Goal: Book appointment/travel/reservation

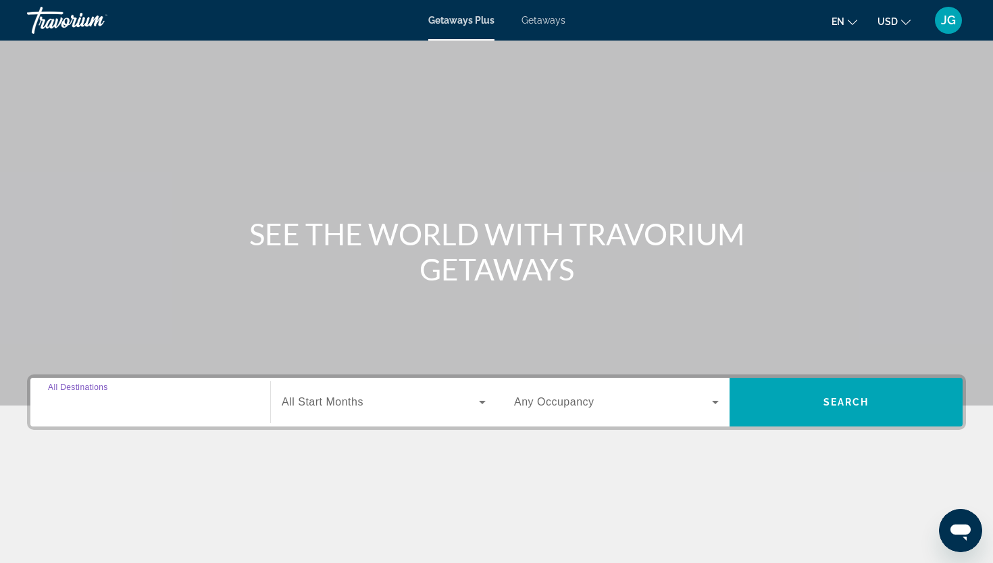
click at [149, 409] on input "Destination All Destinations" at bounding box center [150, 402] width 205 height 16
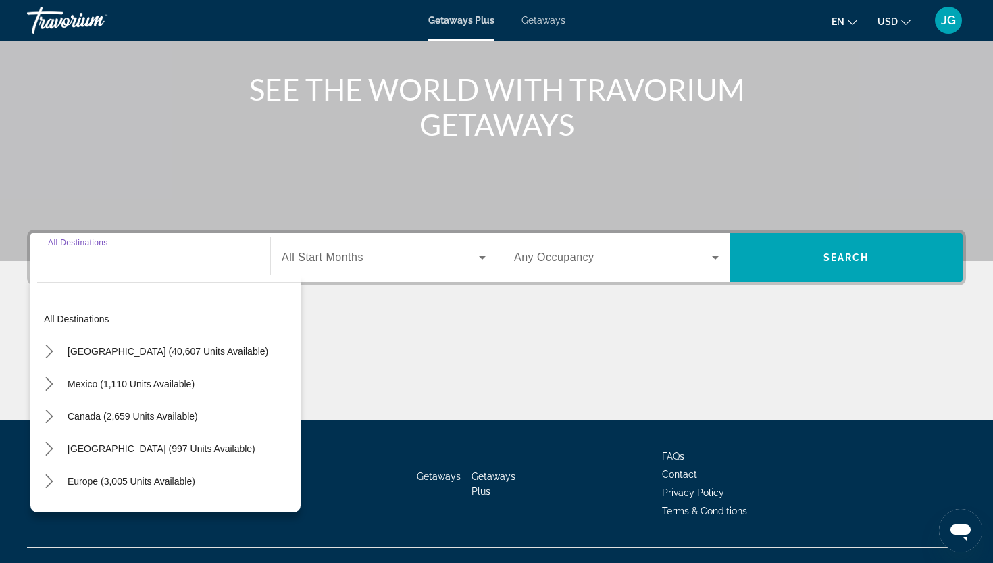
scroll to position [167, 0]
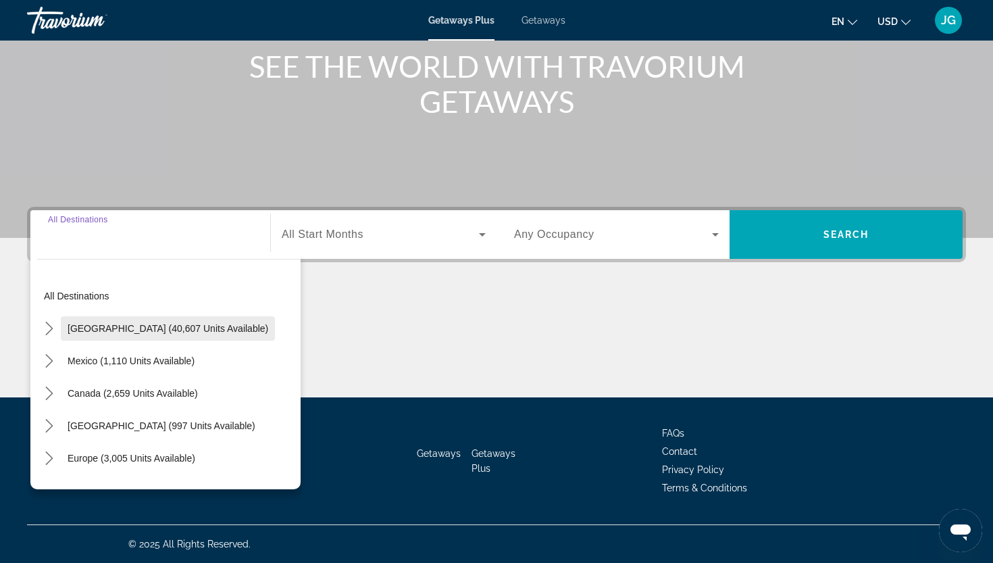
click at [145, 328] on span "[GEOGRAPHIC_DATA] (40,607 units available)" at bounding box center [168, 328] width 201 height 11
type input "**********"
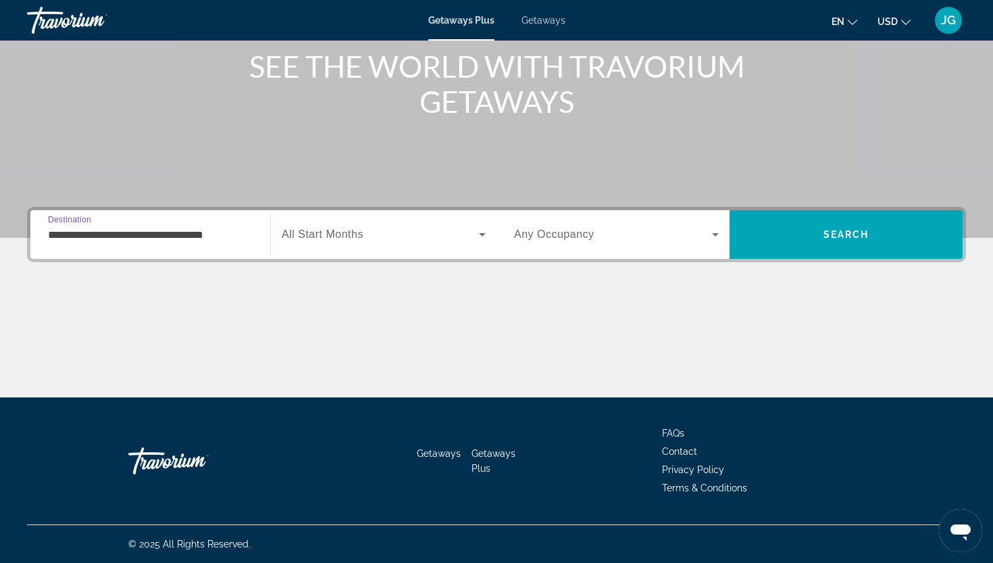
click at [346, 228] on span "All Start Months" at bounding box center [323, 233] width 82 height 11
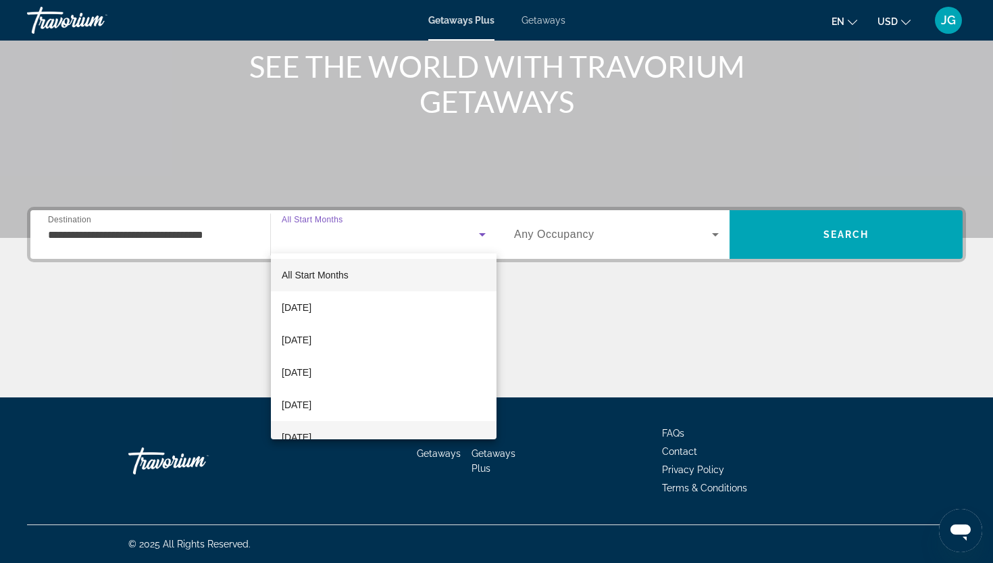
click at [311, 433] on span "[DATE]" at bounding box center [297, 437] width 30 height 16
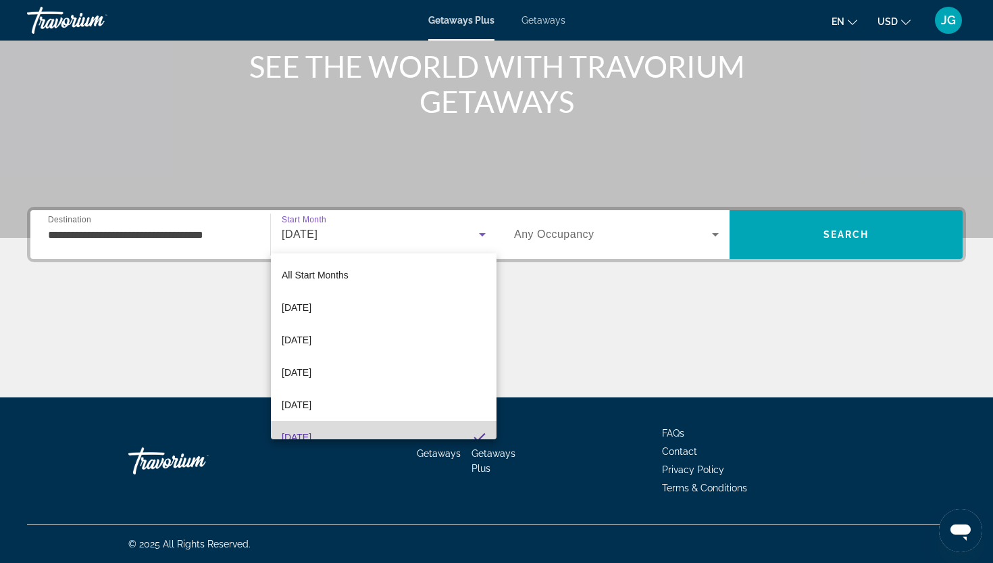
scroll to position [0, 0]
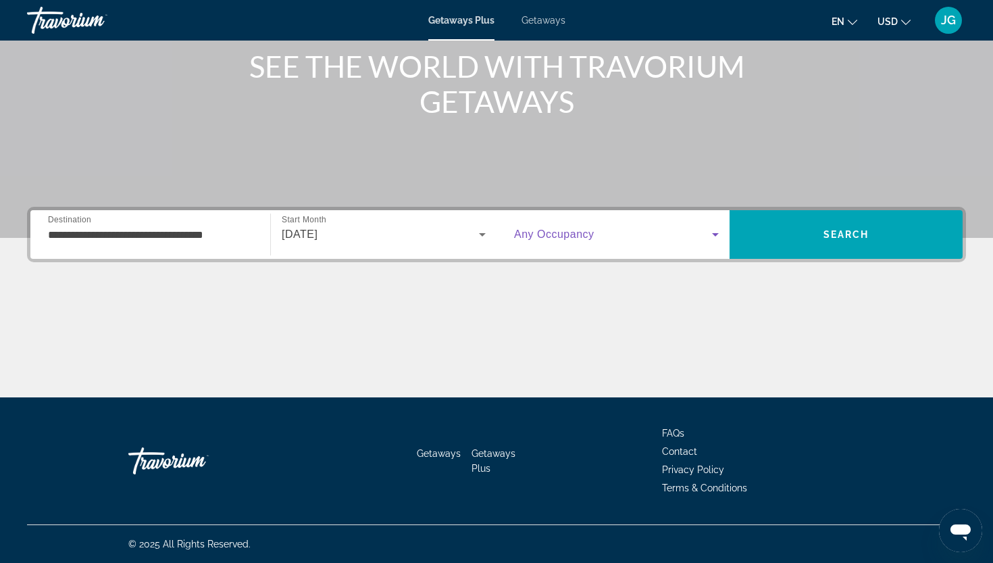
click at [597, 236] on span "Search widget" at bounding box center [613, 234] width 198 height 16
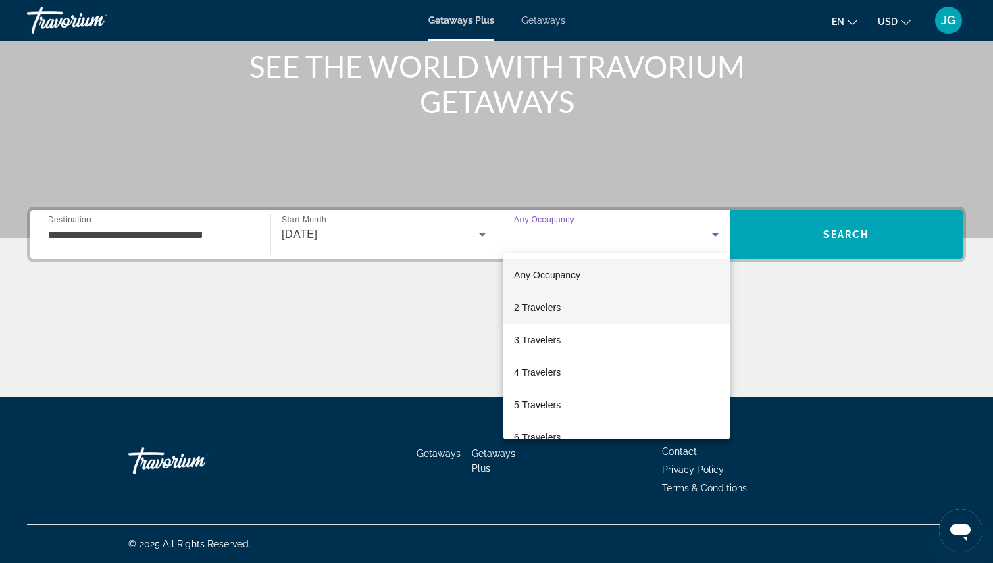
click at [555, 302] on span "2 Travelers" at bounding box center [537, 307] width 47 height 16
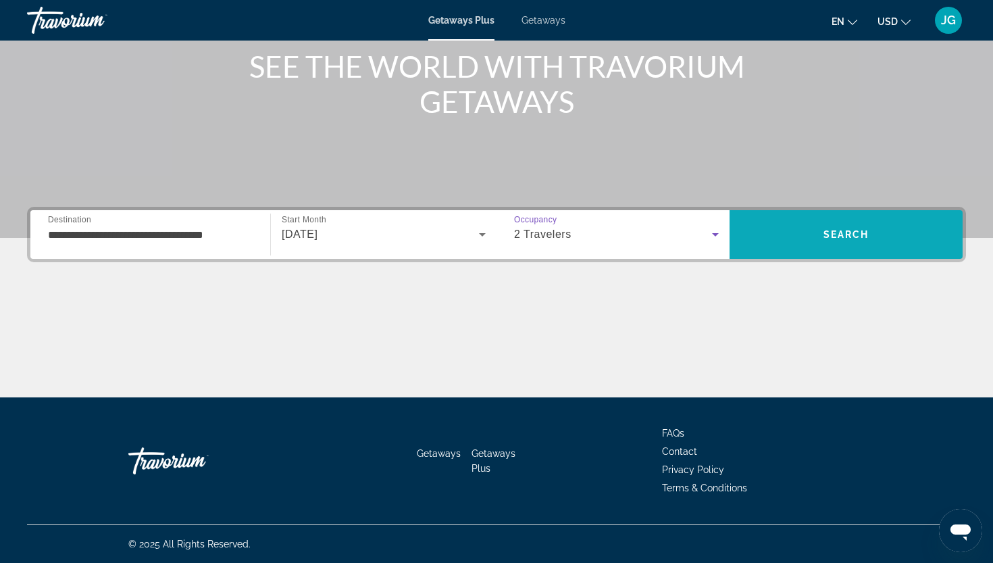
click at [803, 231] on span "Search" at bounding box center [845, 234] width 233 height 32
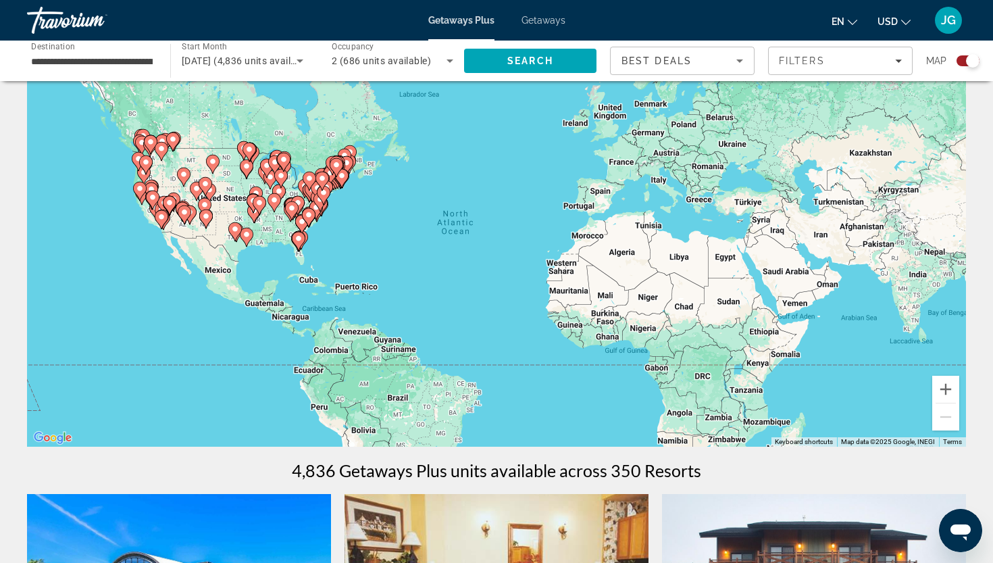
scroll to position [54, 0]
click at [300, 234] on image "Main content" at bounding box center [298, 238] width 8 height 8
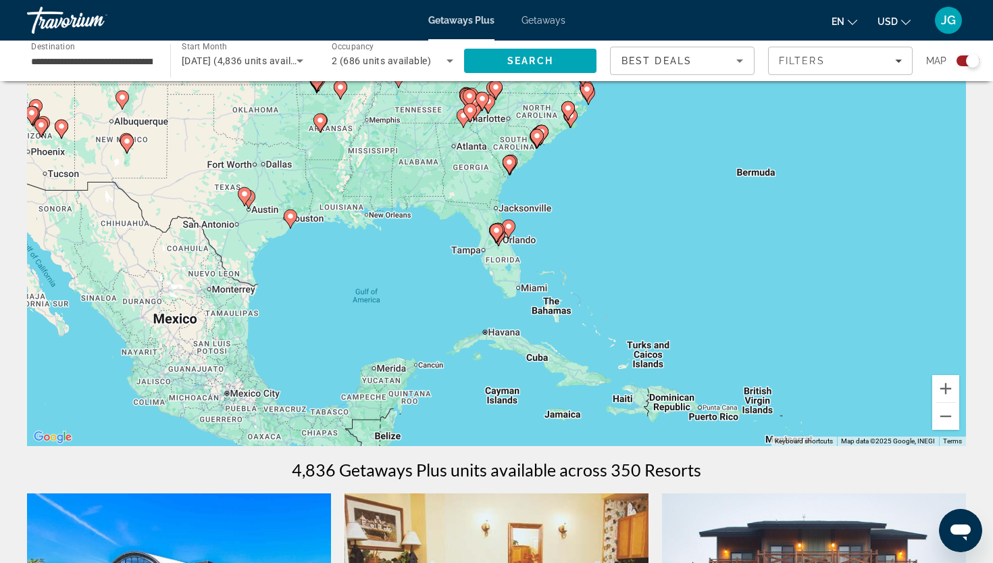
click at [498, 230] on image "Main content" at bounding box center [496, 230] width 8 height 8
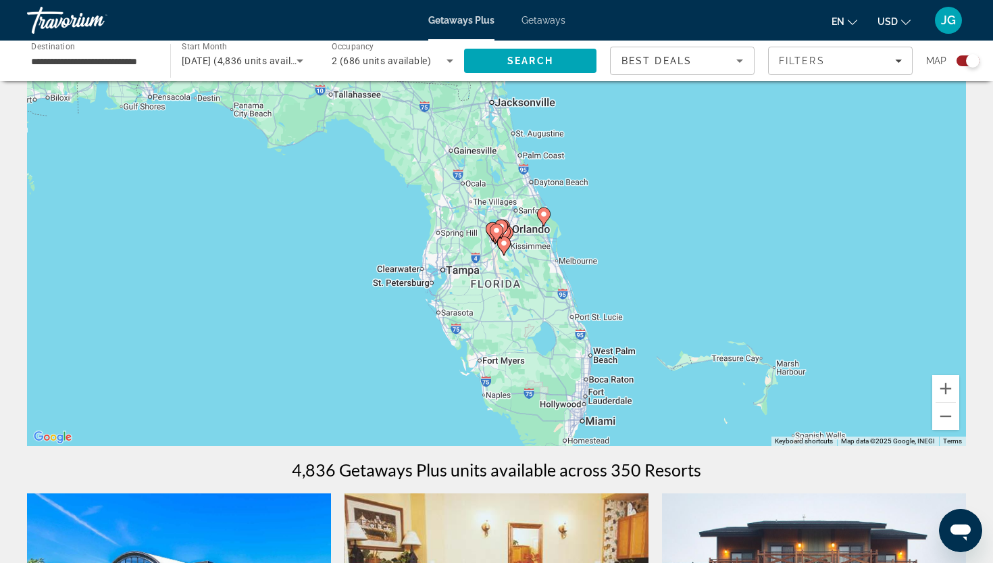
click at [498, 231] on image "Main content" at bounding box center [496, 230] width 8 height 8
type input "**********"
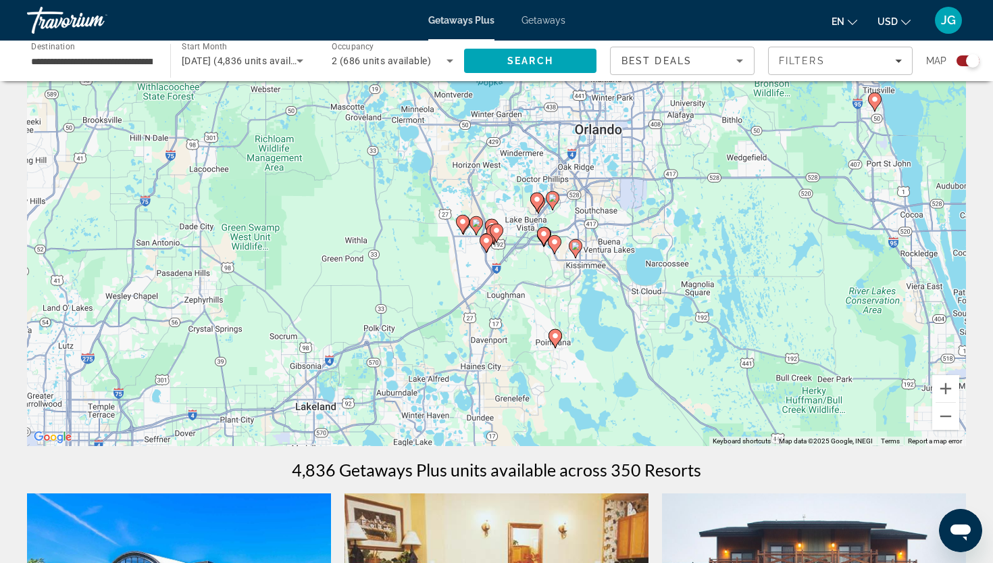
click at [465, 219] on image "Main content" at bounding box center [463, 221] width 8 height 8
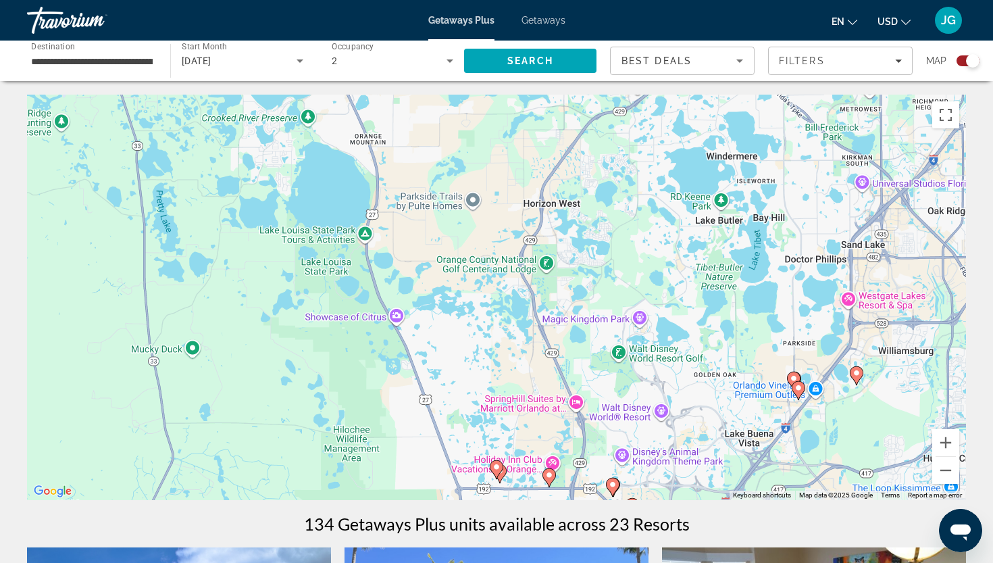
scroll to position [0, 0]
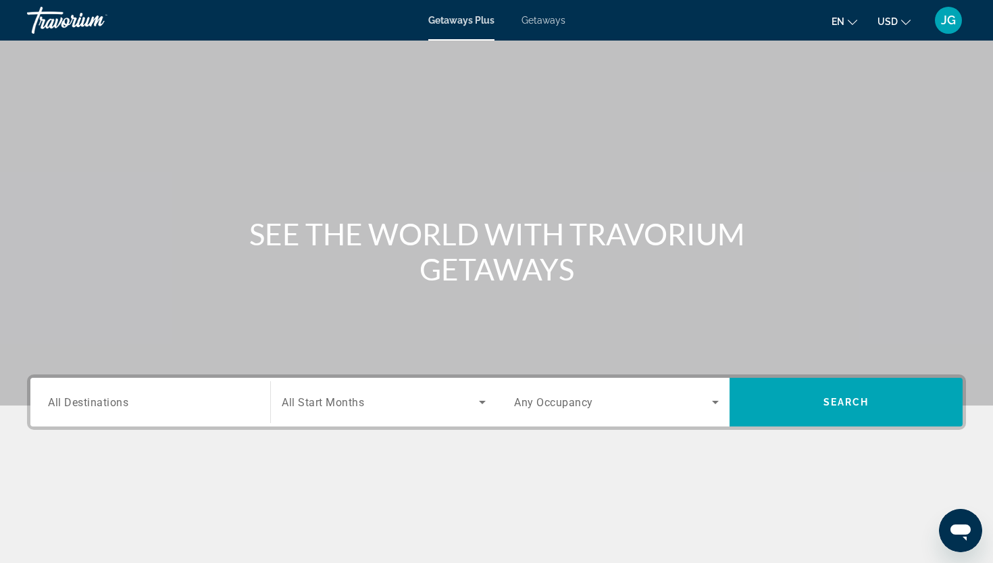
click at [176, 405] on input "Destination All Destinations" at bounding box center [150, 402] width 205 height 16
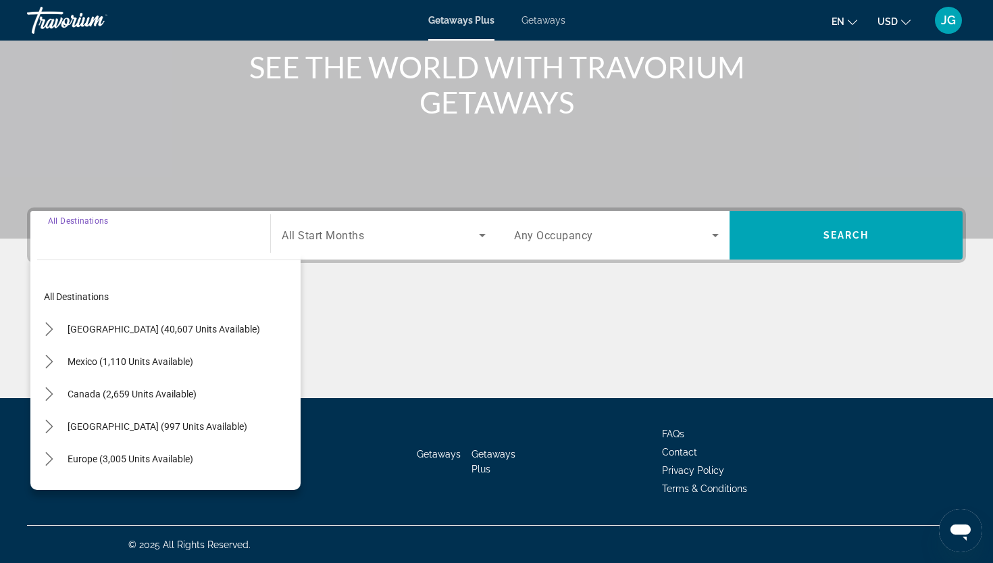
scroll to position [167, 0]
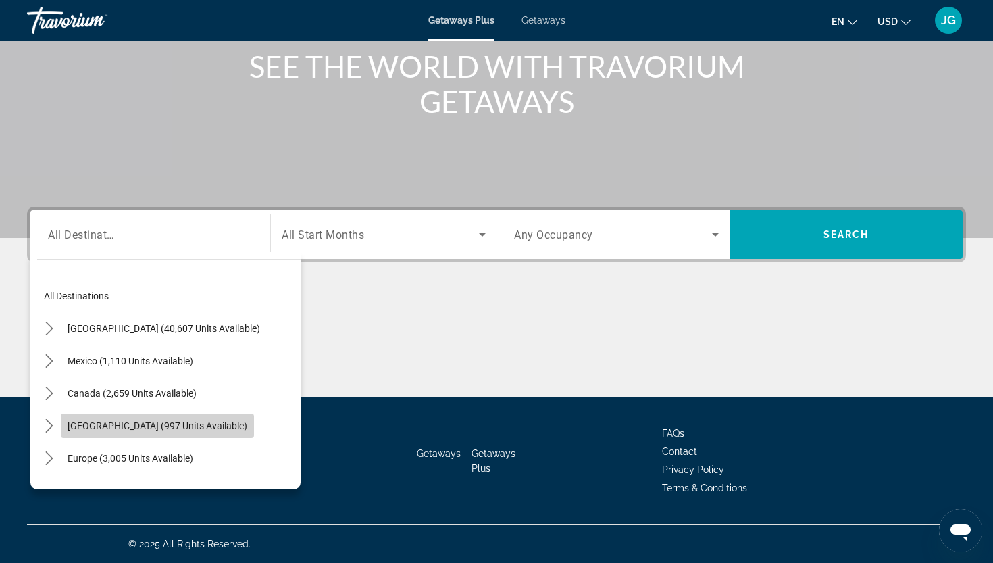
click at [163, 425] on span "[GEOGRAPHIC_DATA] (997 units available)" at bounding box center [158, 425] width 180 height 11
type input "**********"
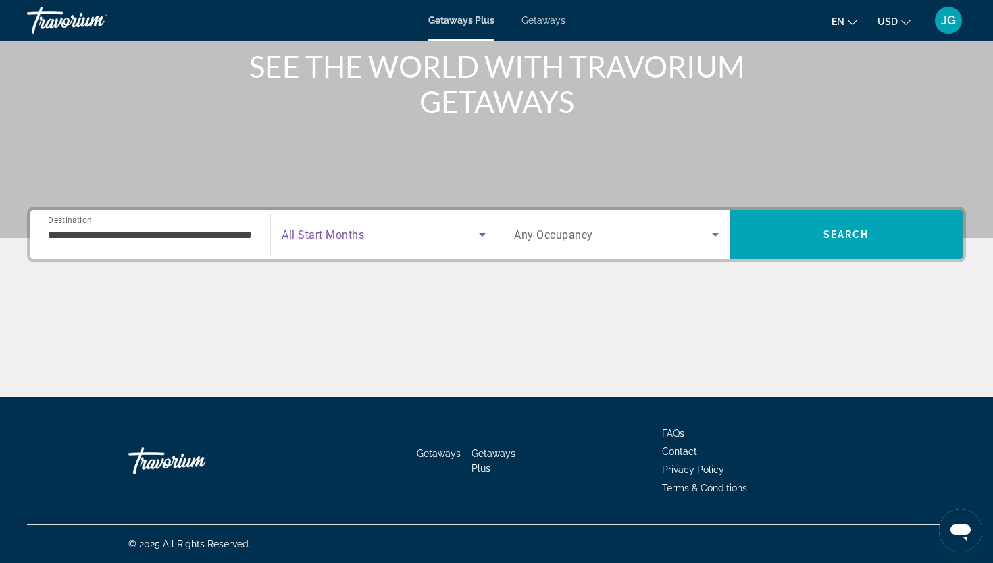
click at [339, 241] on span "Search widget" at bounding box center [380, 234] width 197 height 16
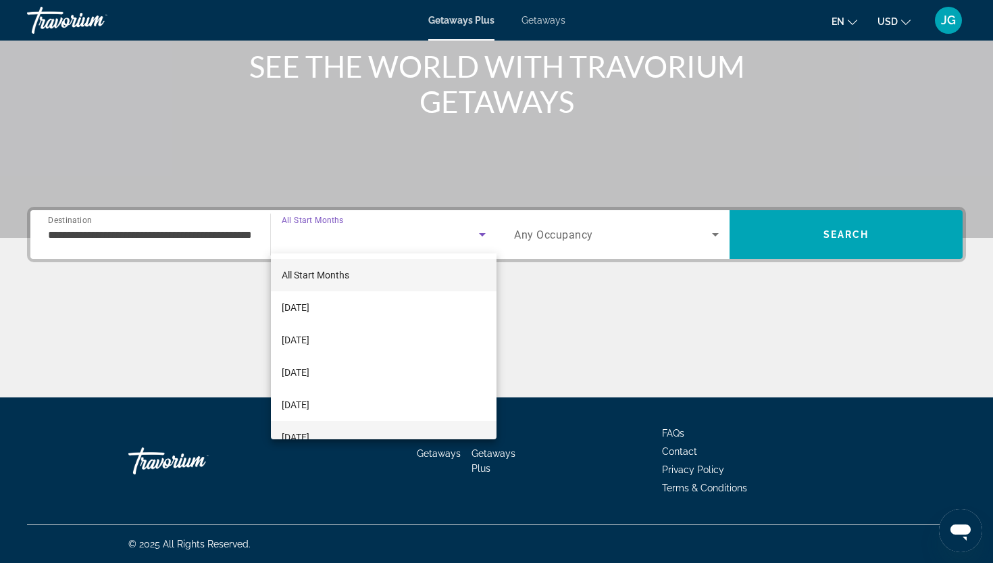
click at [309, 436] on span "[DATE]" at bounding box center [296, 437] width 28 height 16
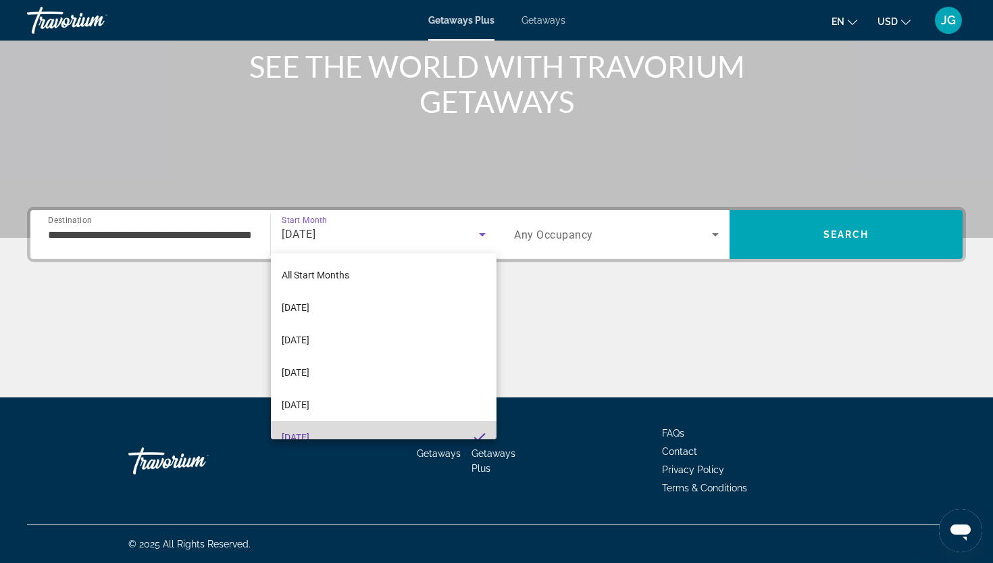
scroll to position [14, 0]
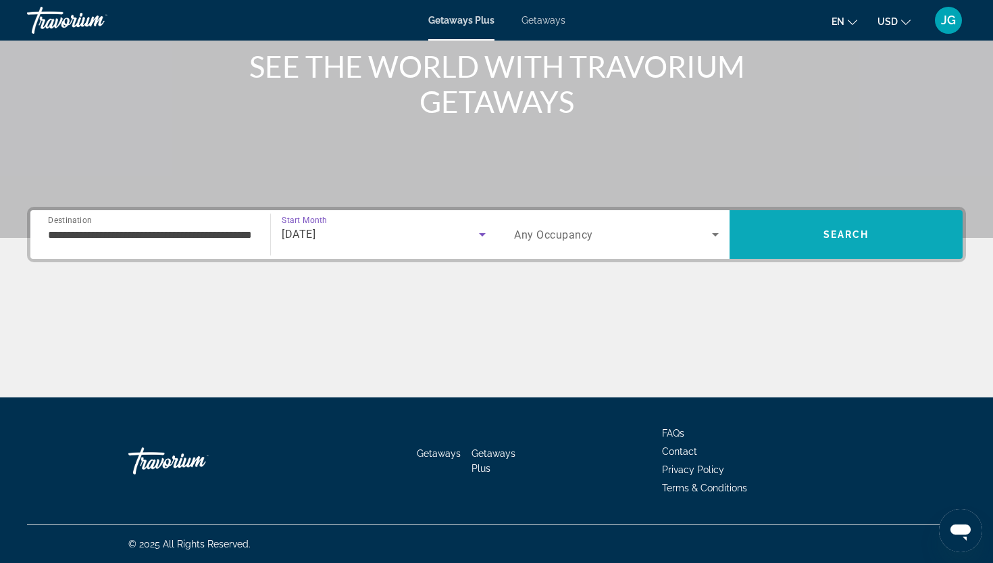
click at [847, 244] on span "Search" at bounding box center [845, 234] width 233 height 32
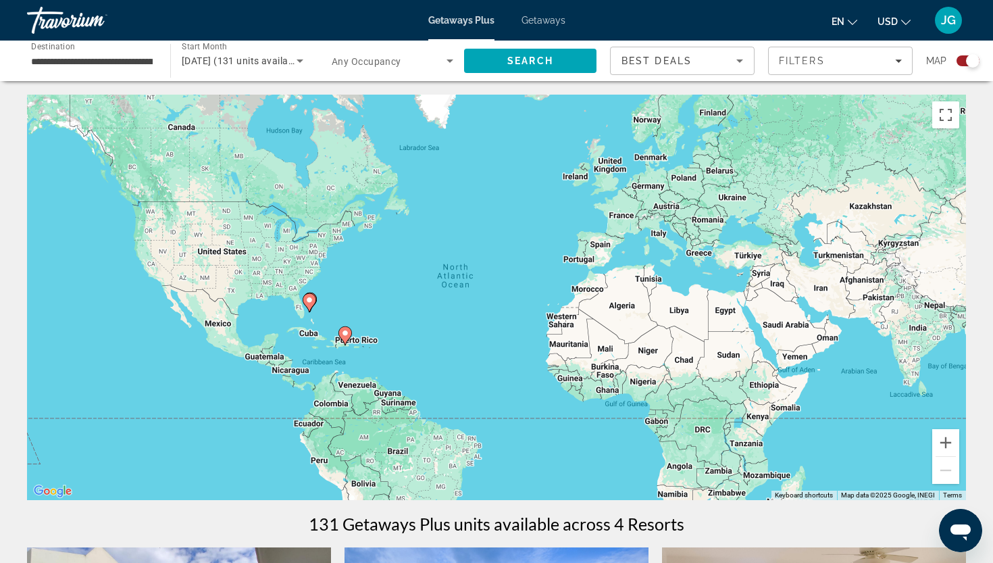
click at [345, 334] on image "Main content" at bounding box center [345, 333] width 8 height 8
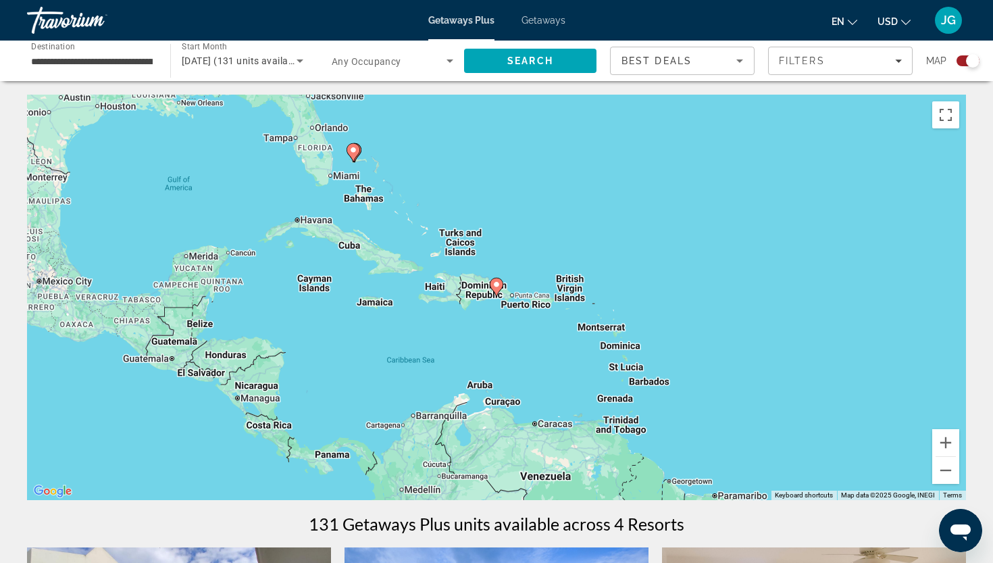
click at [498, 284] on image "Main content" at bounding box center [496, 284] width 8 height 8
type input "**********"
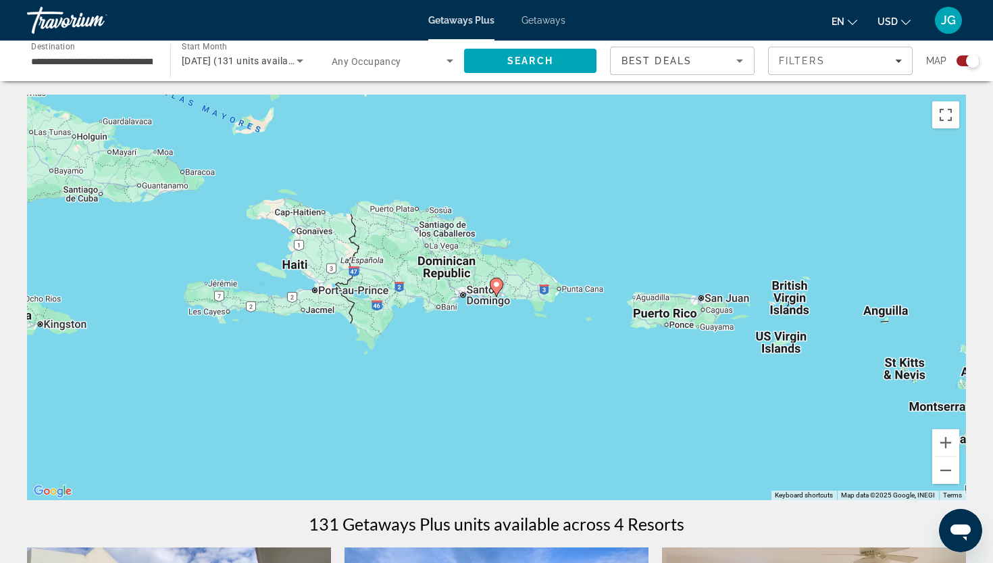
click at [498, 284] on image "Main content" at bounding box center [496, 284] width 8 height 8
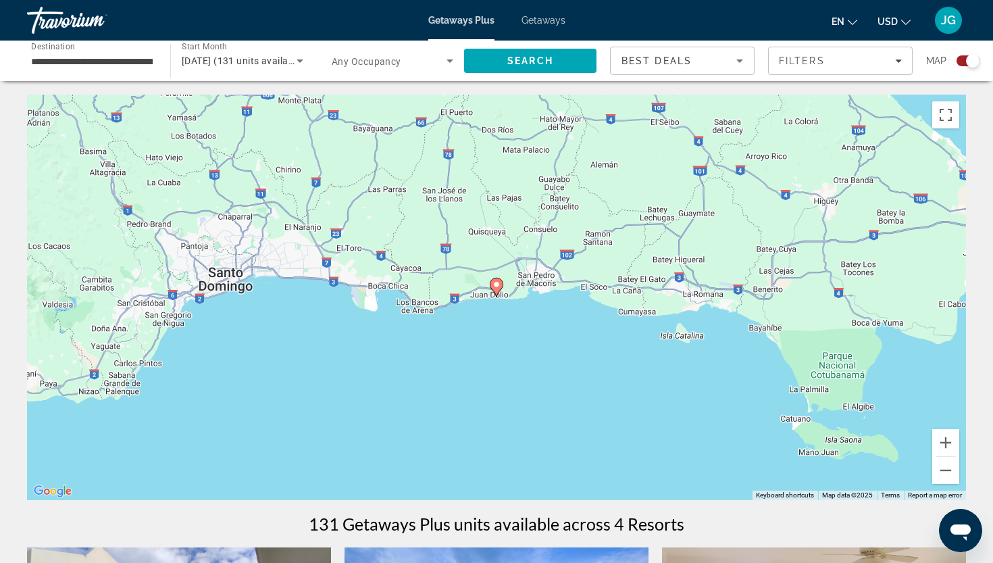
click at [498, 284] on image "Main content" at bounding box center [496, 284] width 8 height 8
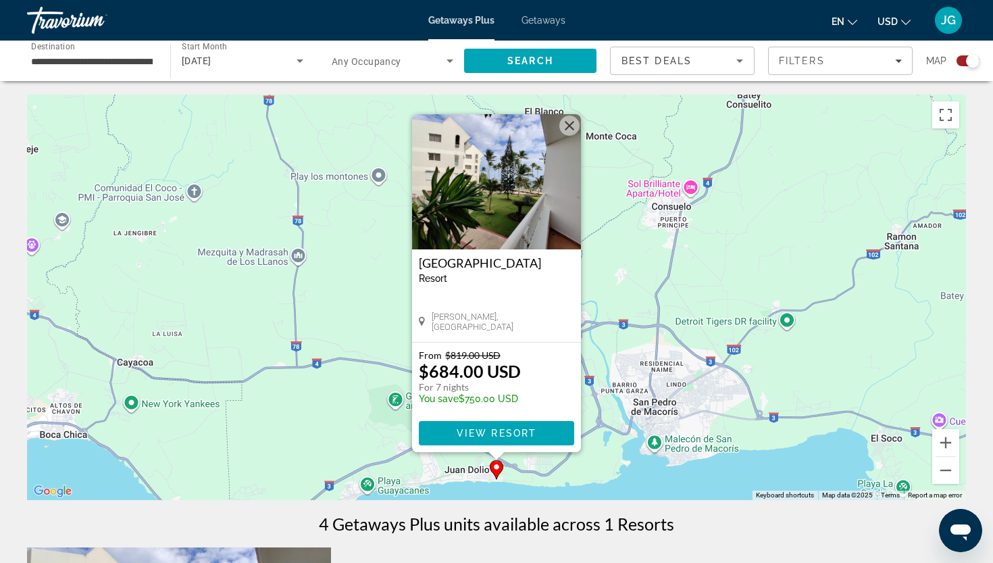
click at [568, 124] on button "Close" at bounding box center [569, 125] width 20 height 20
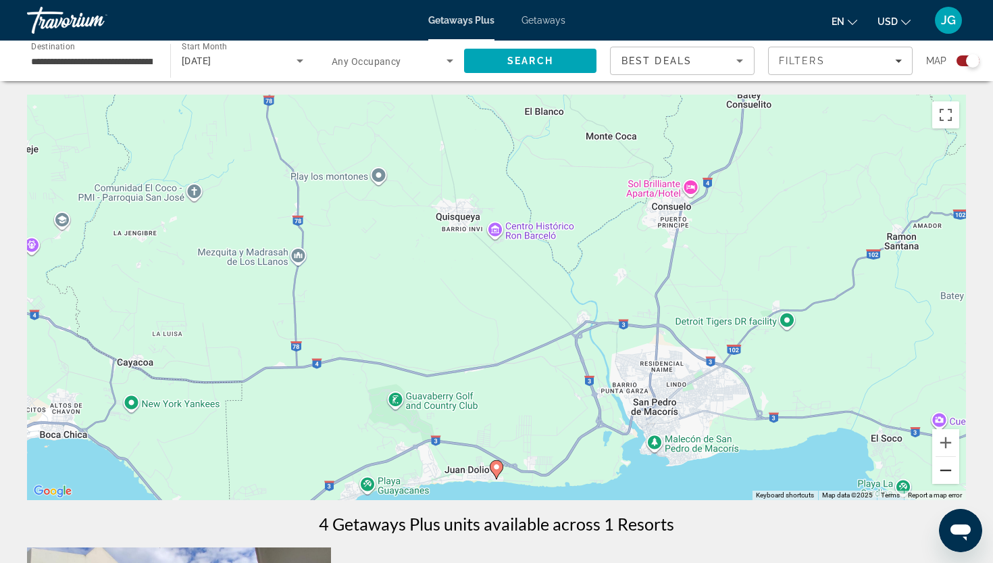
click at [947, 474] on button "Zoom out" at bounding box center [945, 470] width 27 height 27
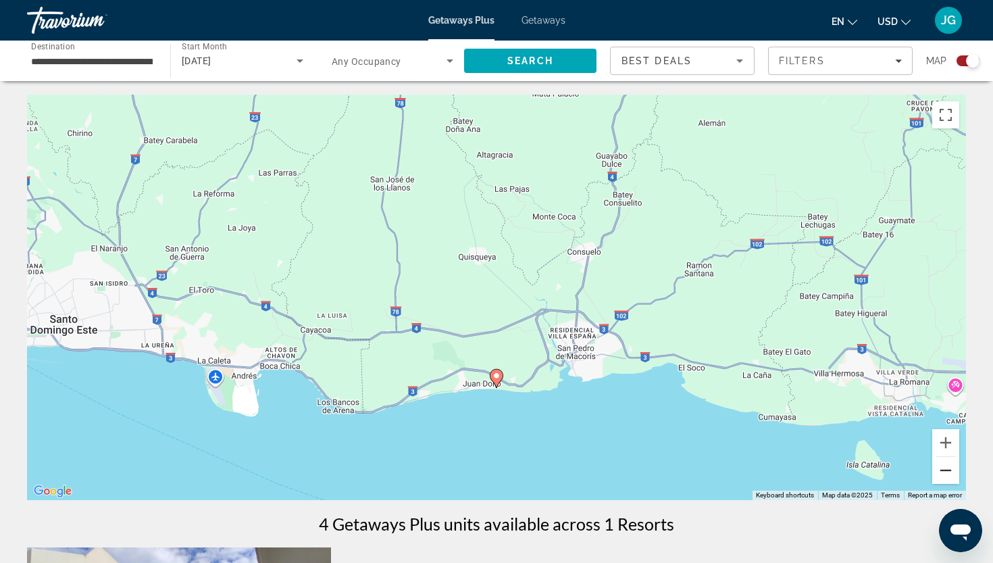
click at [947, 474] on button "Zoom out" at bounding box center [945, 470] width 27 height 27
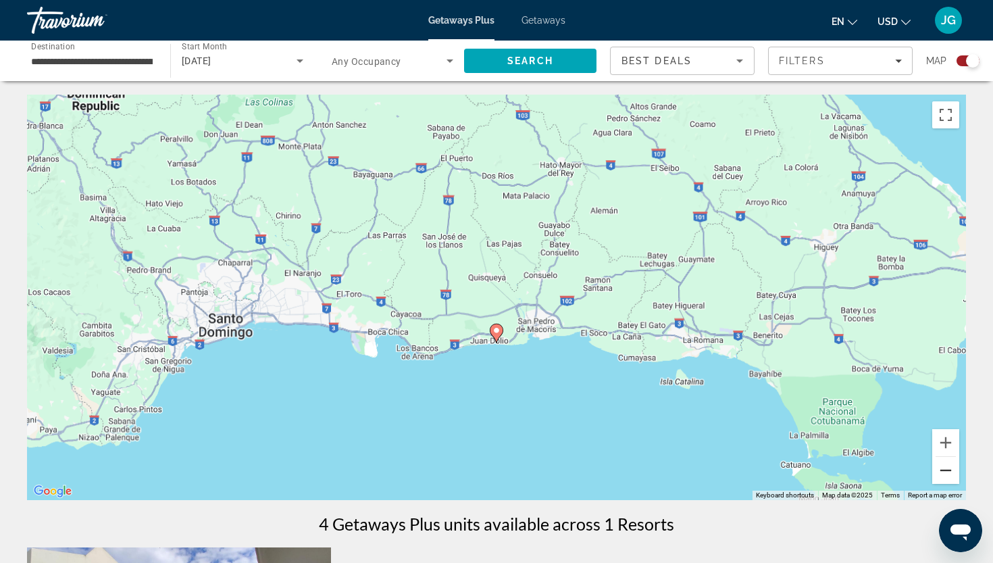
click at [947, 474] on button "Zoom out" at bounding box center [945, 470] width 27 height 27
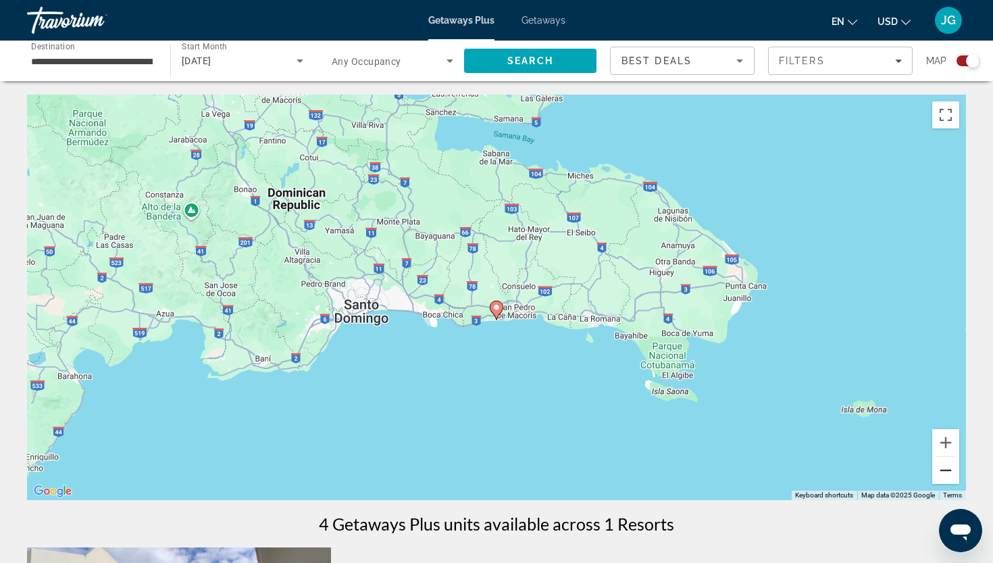
click at [947, 474] on button "Zoom out" at bounding box center [945, 470] width 27 height 27
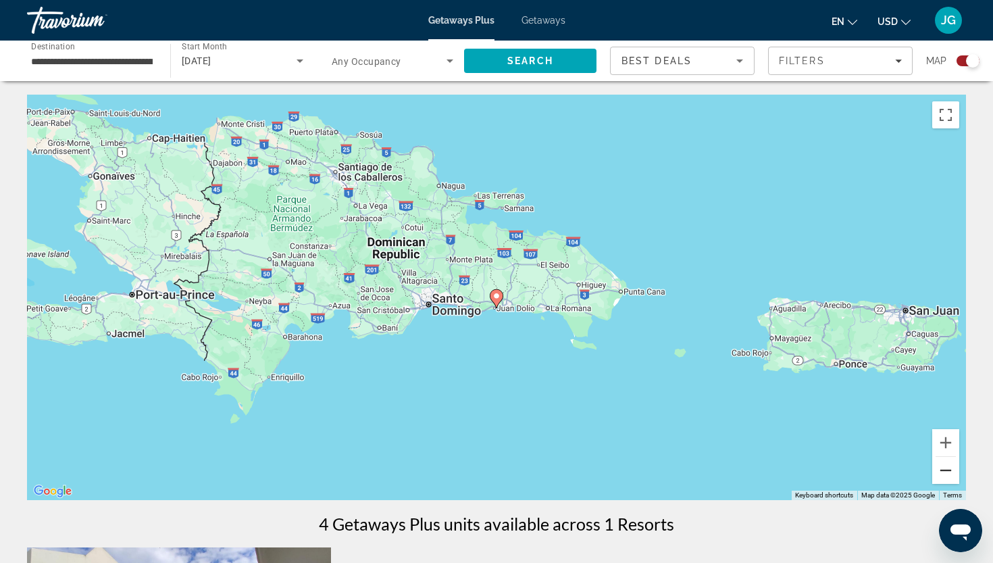
click at [947, 474] on button "Zoom out" at bounding box center [945, 470] width 27 height 27
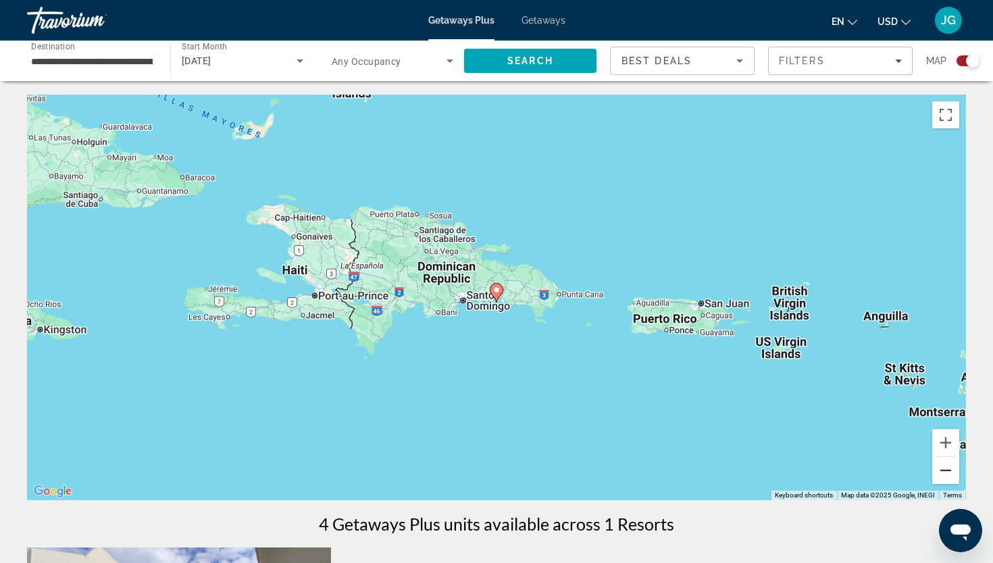
click at [947, 474] on button "Zoom out" at bounding box center [945, 470] width 27 height 27
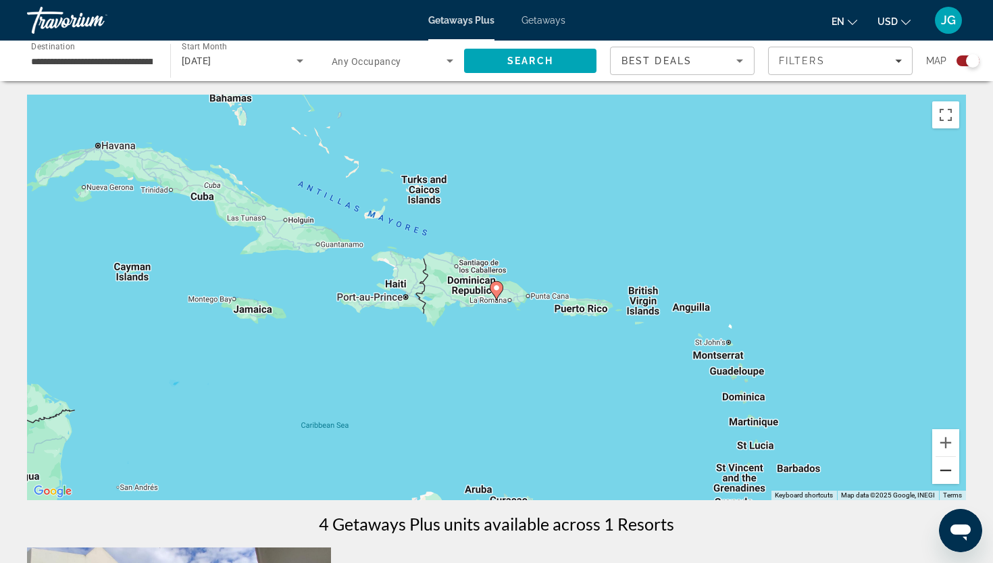
click at [947, 474] on button "Zoom out" at bounding box center [945, 470] width 27 height 27
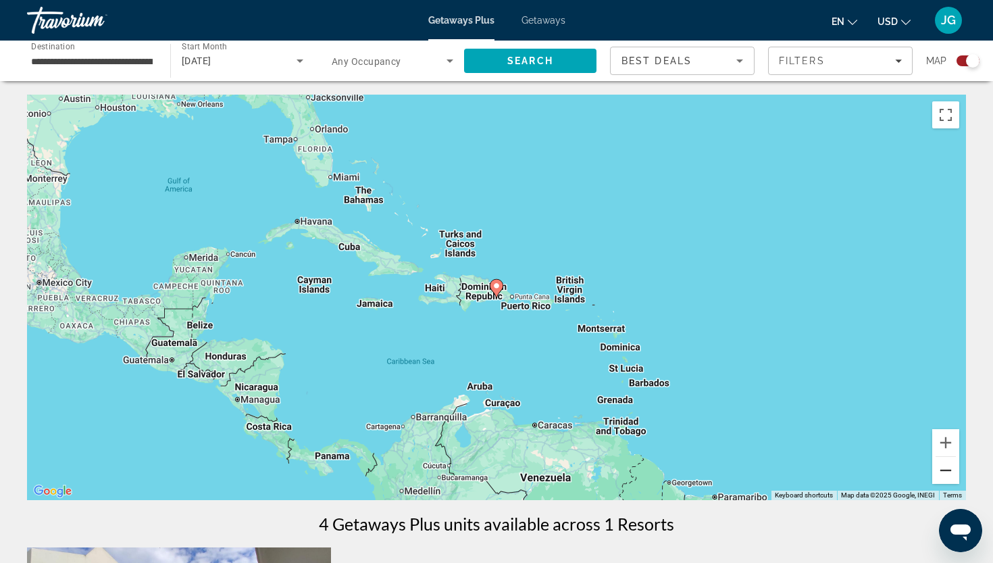
click at [947, 474] on button "Zoom out" at bounding box center [945, 470] width 27 height 27
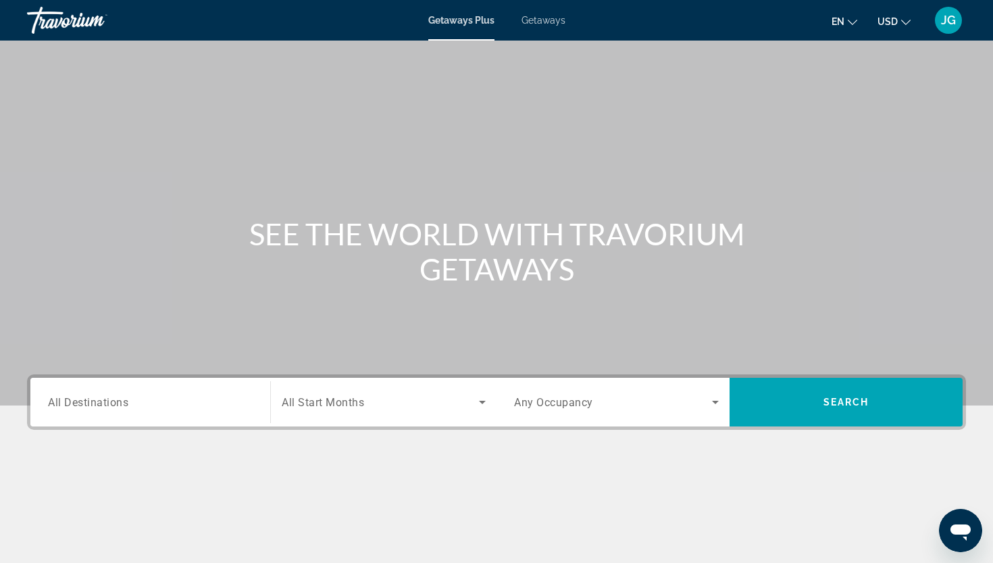
click at [543, 22] on span "Getaways" at bounding box center [543, 20] width 44 height 11
click at [102, 408] on span "All Destinations" at bounding box center [88, 401] width 80 height 13
click at [102, 408] on input "Destination All Destinations" at bounding box center [150, 402] width 205 height 16
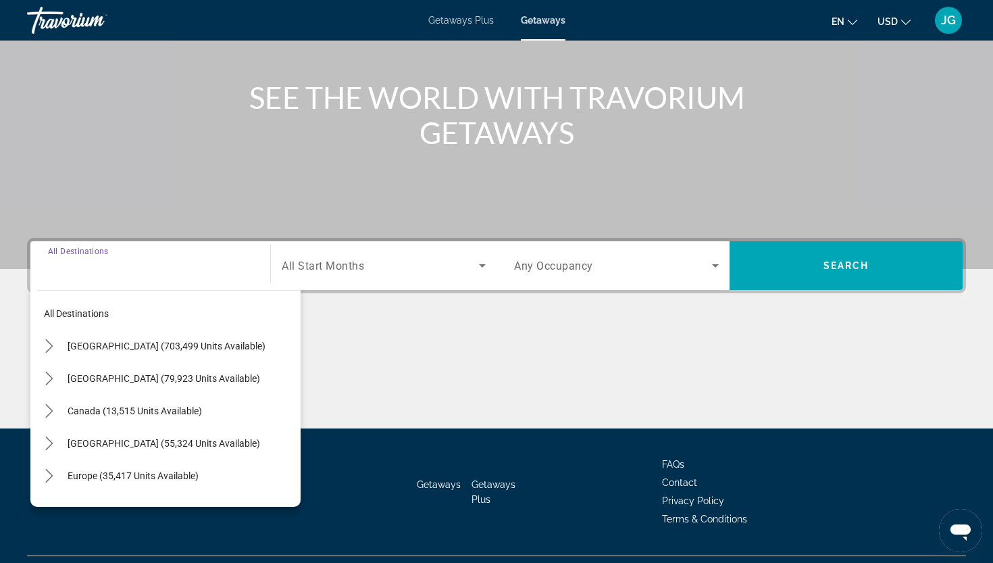
scroll to position [167, 0]
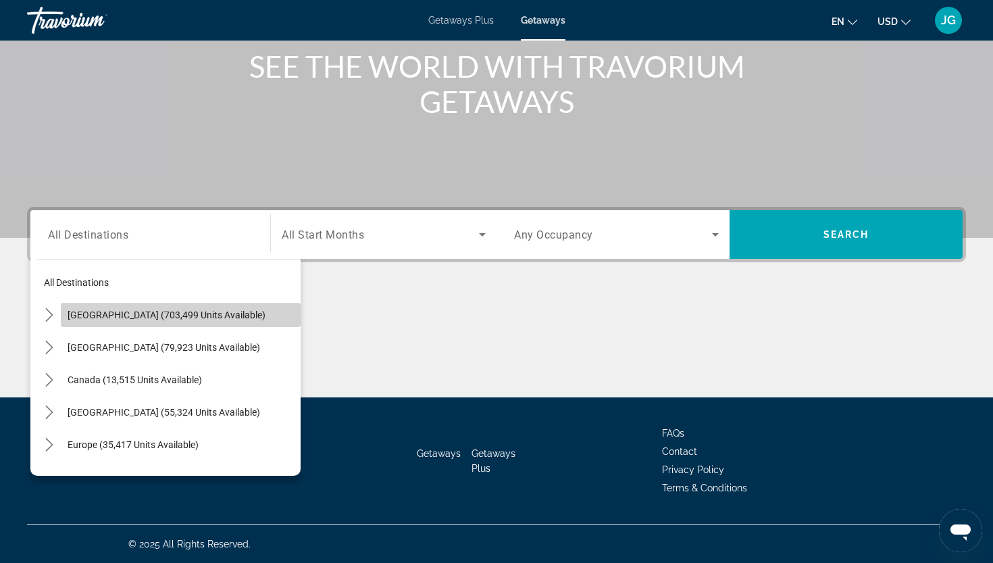
click at [118, 313] on span "[GEOGRAPHIC_DATA] (703,499 units available)" at bounding box center [167, 314] width 198 height 11
type input "**********"
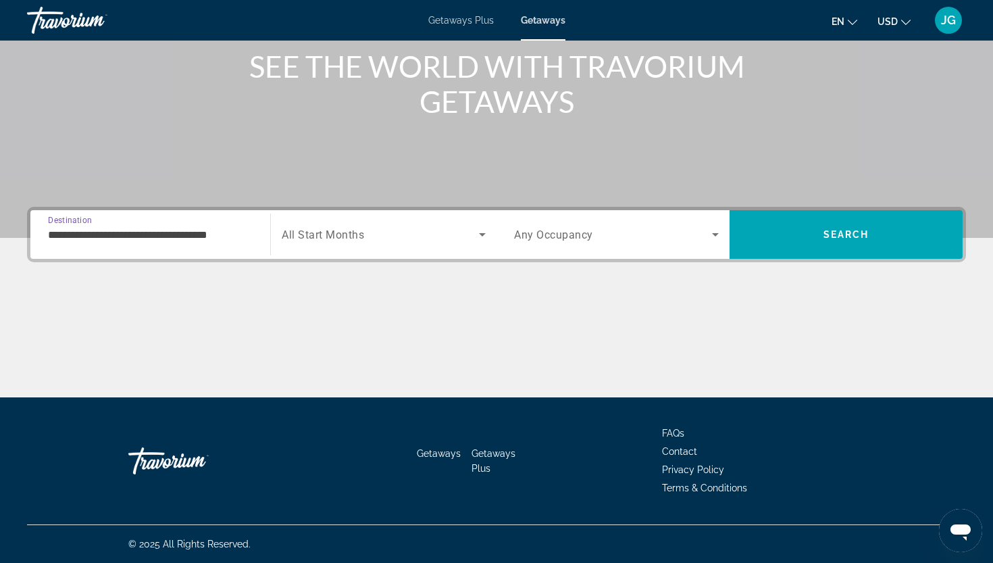
click at [354, 230] on span "All Start Months" at bounding box center [323, 234] width 82 height 13
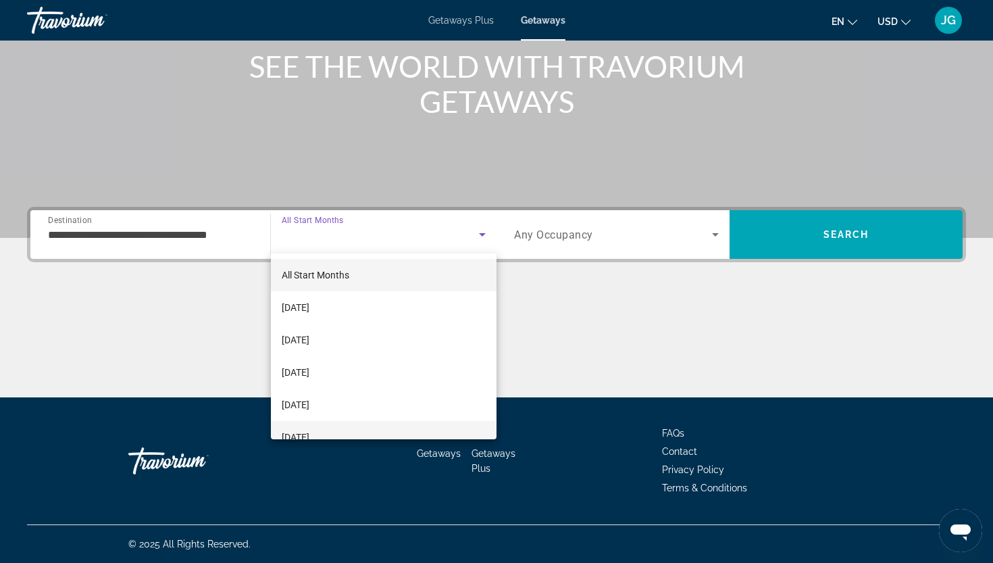
click at [309, 435] on span "[DATE]" at bounding box center [296, 437] width 28 height 16
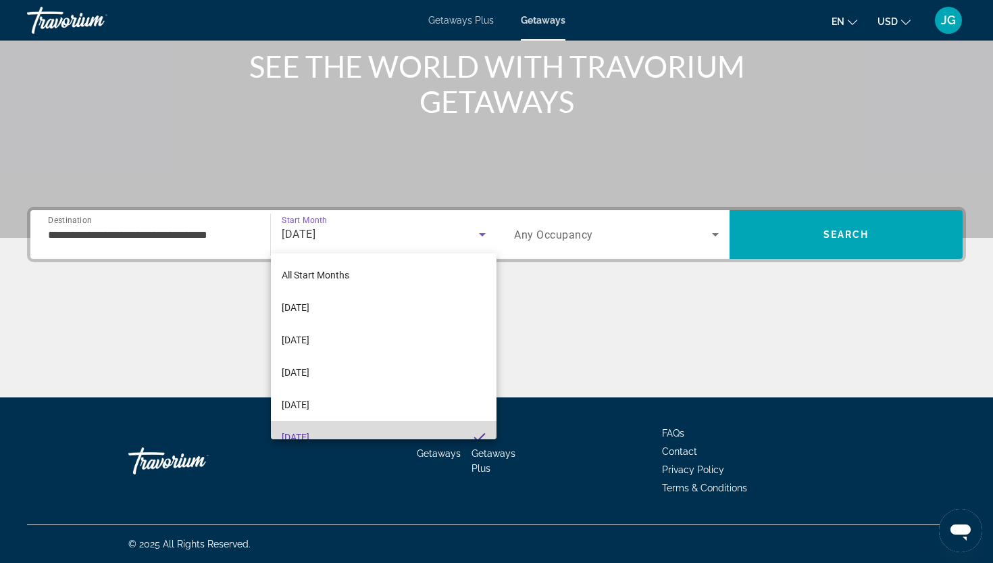
scroll to position [14, 0]
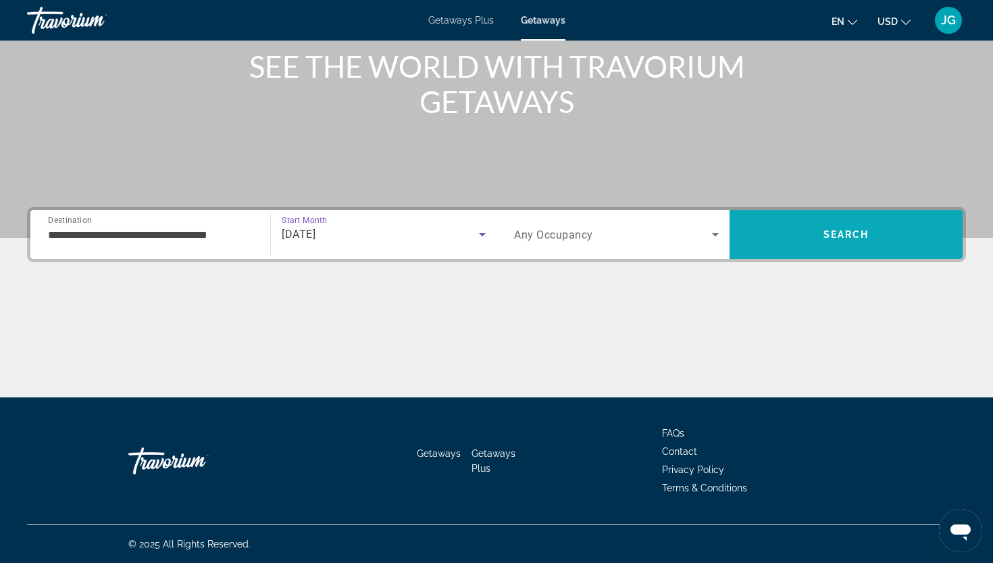
click at [845, 254] on span "Search" at bounding box center [845, 234] width 233 height 49
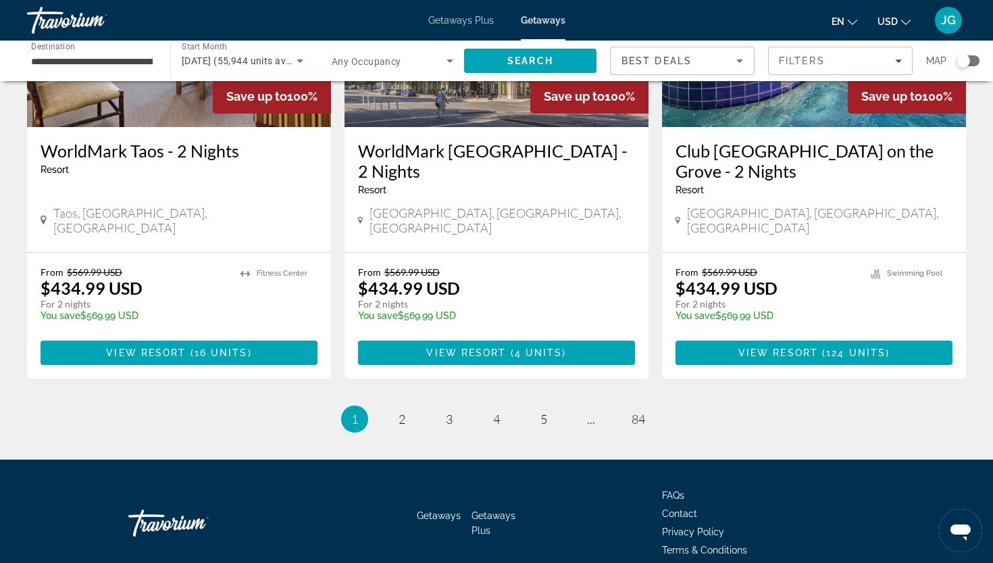
scroll to position [1685, 0]
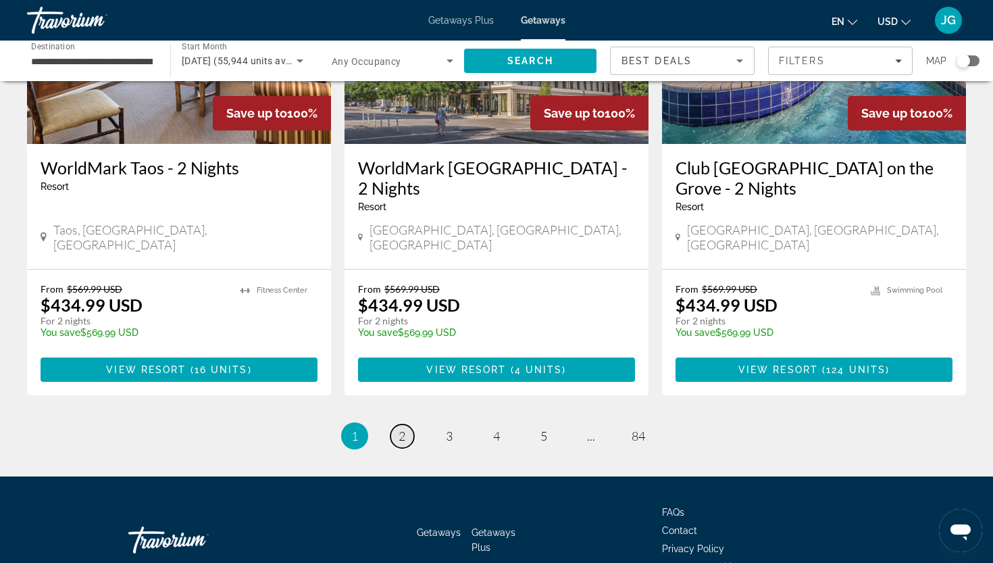
click at [399, 428] on span "2" at bounding box center [401, 435] width 7 height 15
